Goal: Task Accomplishment & Management: Manage account settings

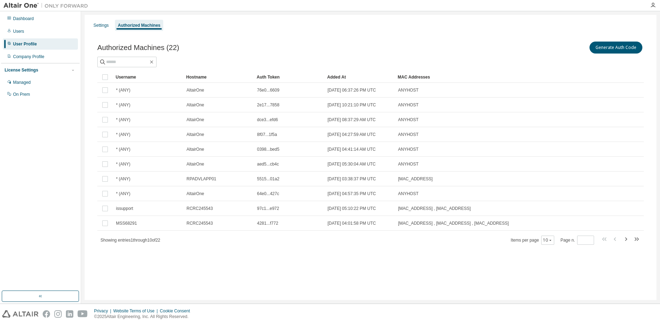
drag, startPoint x: 0, startPoint y: 0, endPoint x: 338, endPoint y: 54, distance: 342.1
click at [338, 54] on div "Authorized Machines (22) Generate Auth Code" at bounding box center [370, 47] width 547 height 15
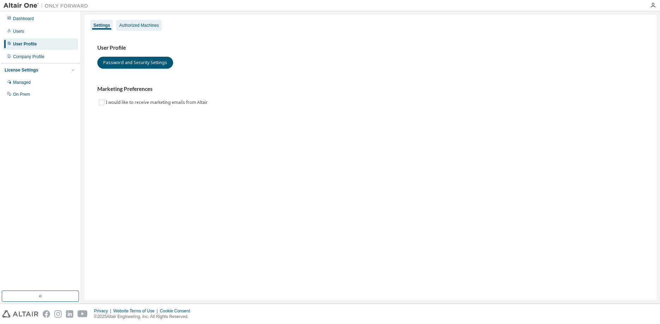
click at [151, 26] on div "Authorized Machines" at bounding box center [138, 26] width 39 height 6
click at [143, 26] on div "Authorized Machines" at bounding box center [138, 26] width 39 height 6
